Goal: Find specific page/section: Find specific page/section

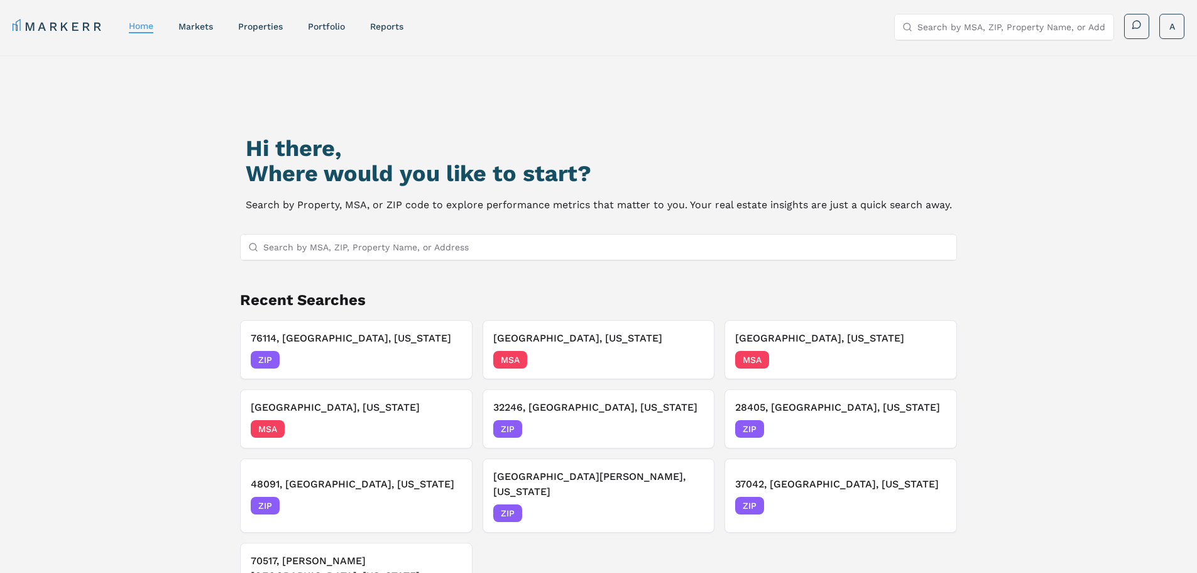
click at [325, 249] on input "Search by MSA, ZIP, Property Name, or Address" at bounding box center [606, 246] width 686 height 25
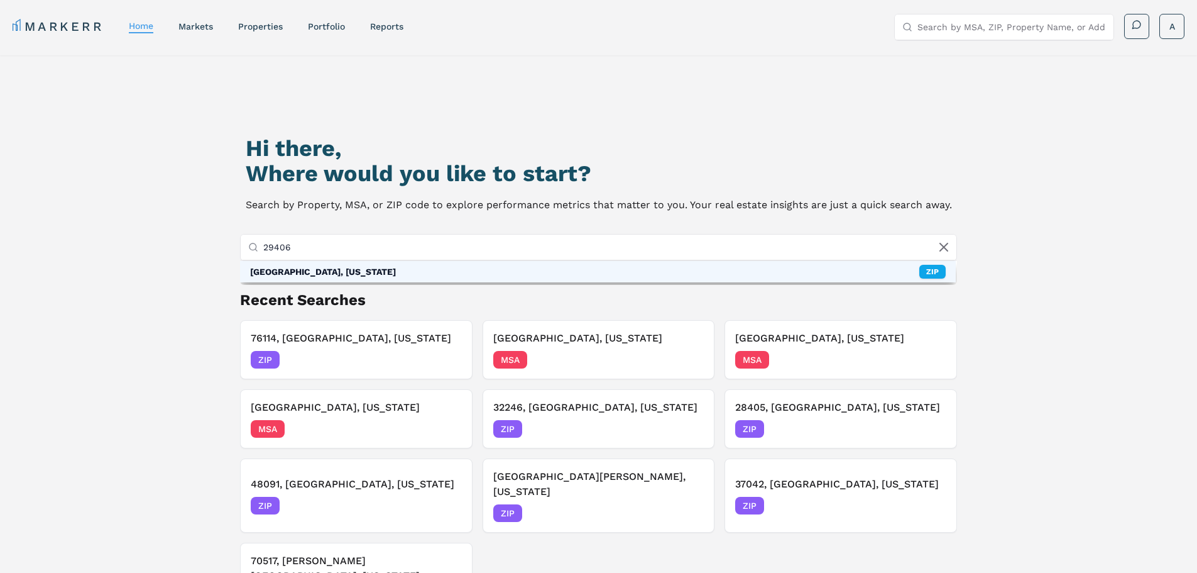
type input "29406"
click at [336, 270] on div "[GEOGRAPHIC_DATA], [US_STATE]" at bounding box center [323, 271] width 146 height 13
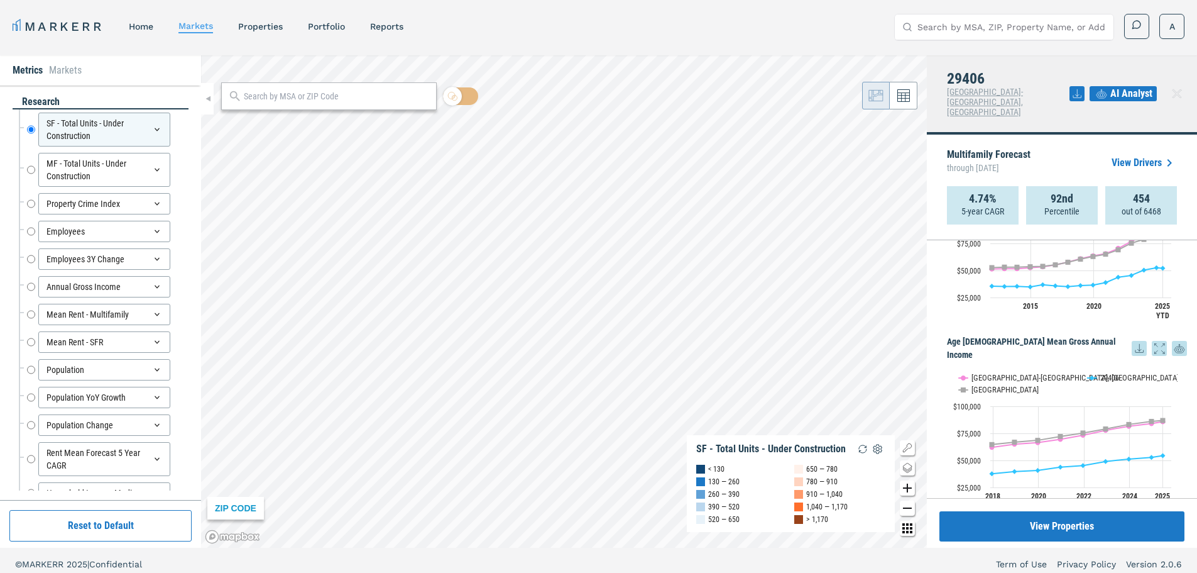
scroll to position [2393, 0]
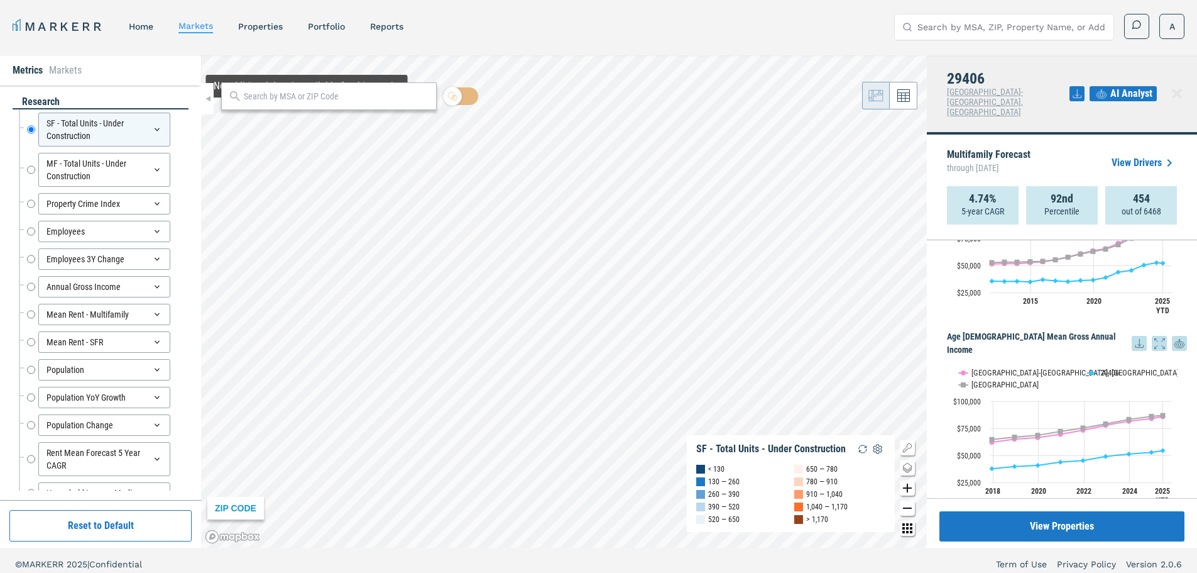
click at [299, 97] on input "text" at bounding box center [337, 96] width 186 height 13
type input "48429"
click at [297, 124] on div "48429, [PERSON_NAME], [US_STATE]" at bounding box center [297, 124] width 133 height 13
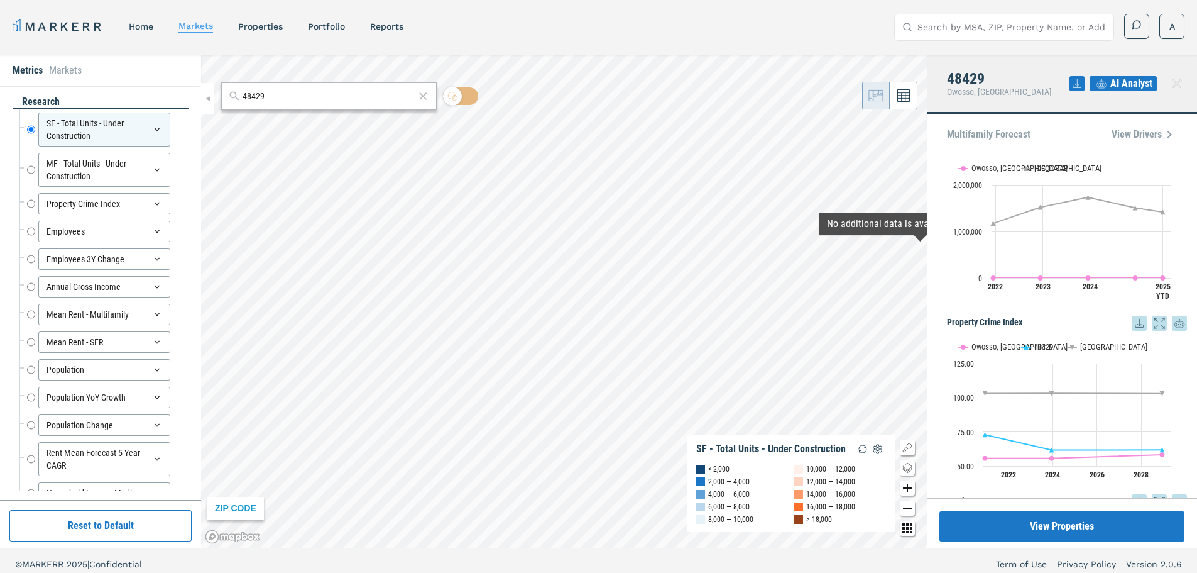
scroll to position [189, 0]
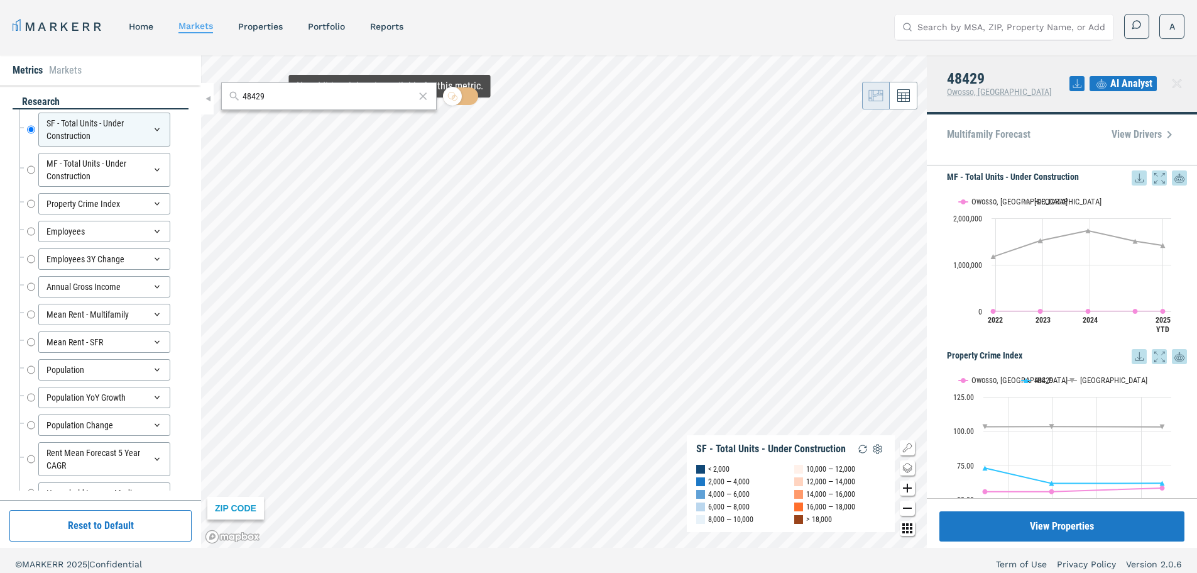
click at [425, 95] on icon at bounding box center [423, 96] width 13 height 15
click at [310, 96] on input "text" at bounding box center [337, 96] width 186 height 13
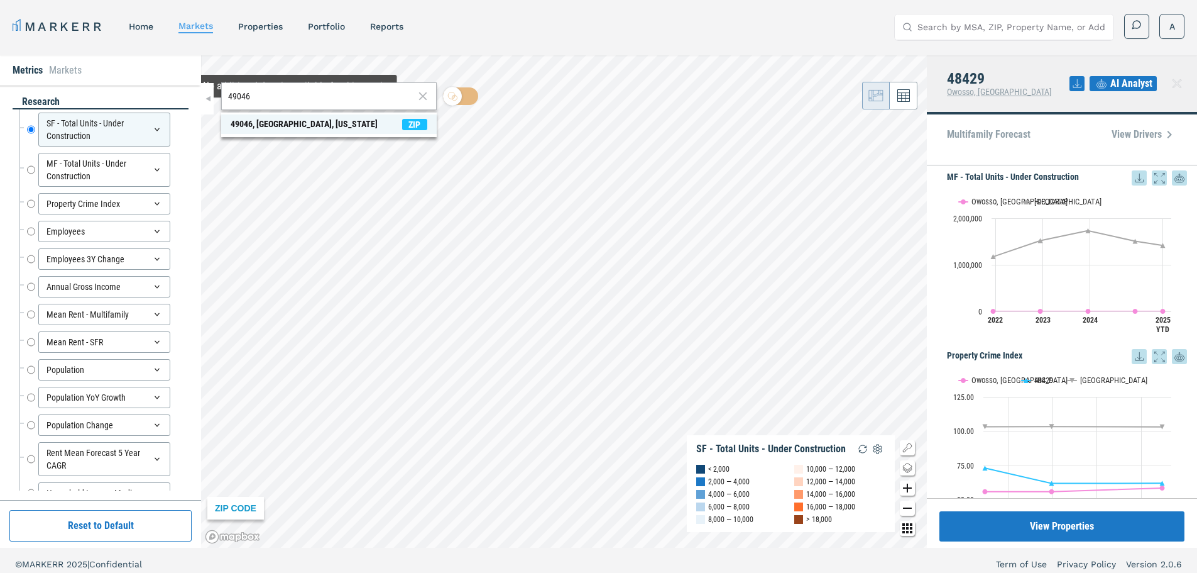
type input "49046"
click at [282, 125] on div "49046, [GEOGRAPHIC_DATA], [US_STATE]" at bounding box center [304, 124] width 147 height 13
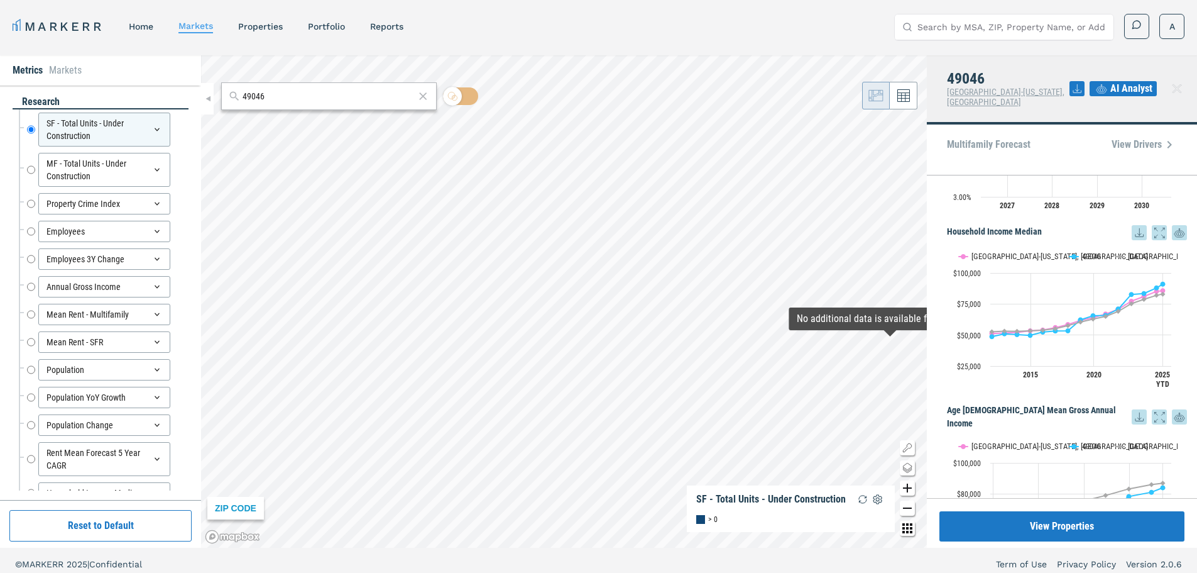
scroll to position [2141, 0]
